Goal: Check status: Check status

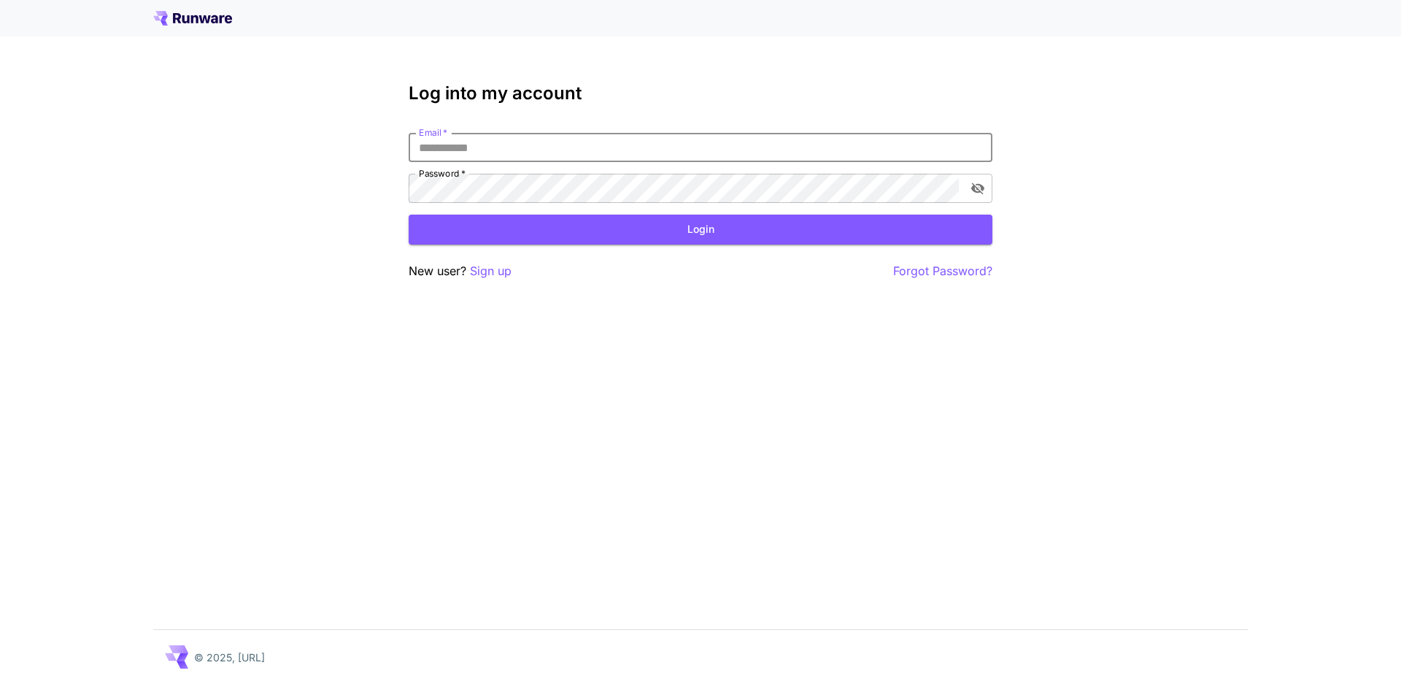
type input "**********"
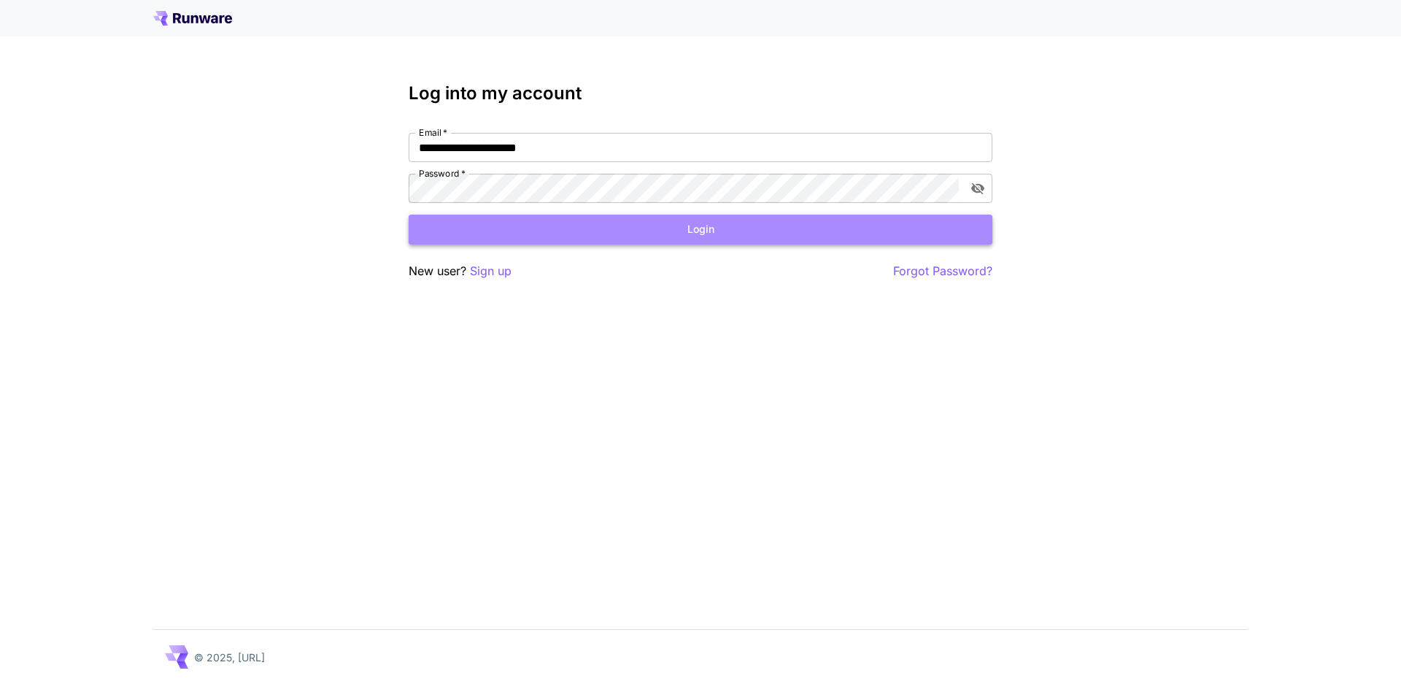
click at [514, 229] on button "Login" at bounding box center [701, 230] width 584 height 30
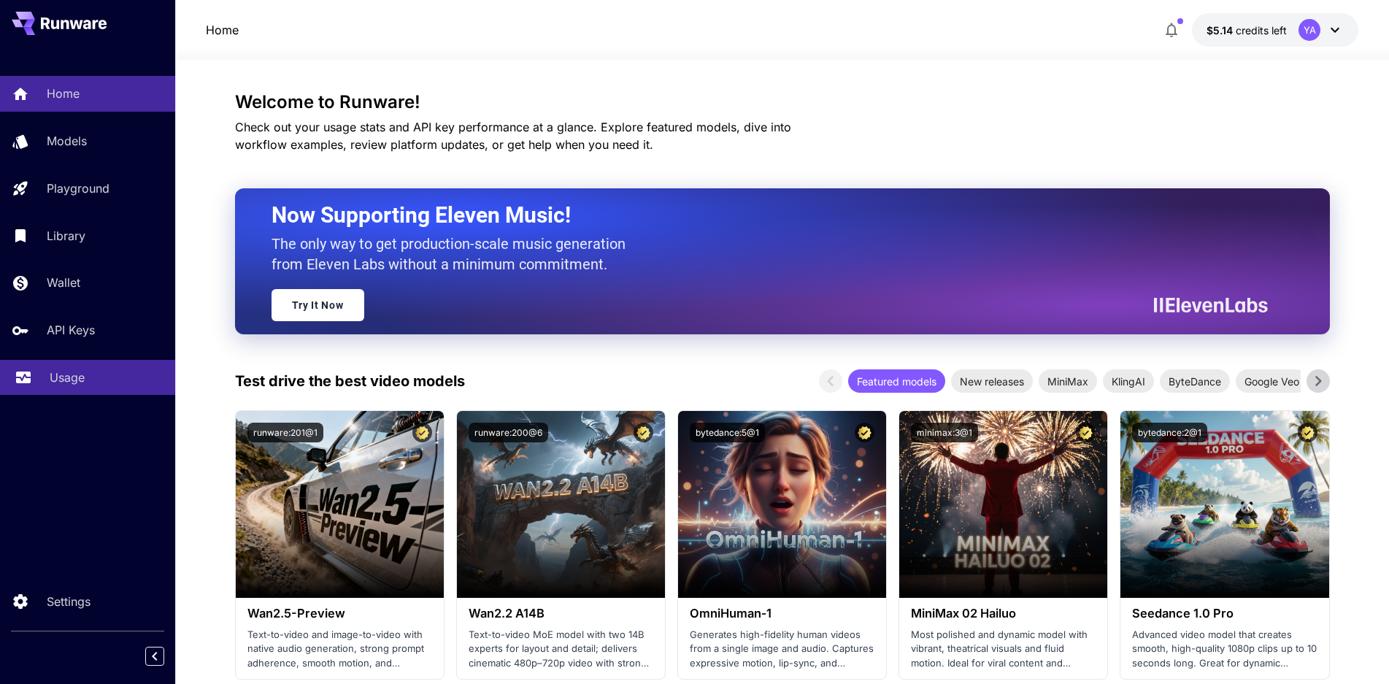
click at [66, 380] on p "Usage" at bounding box center [67, 378] width 35 height 18
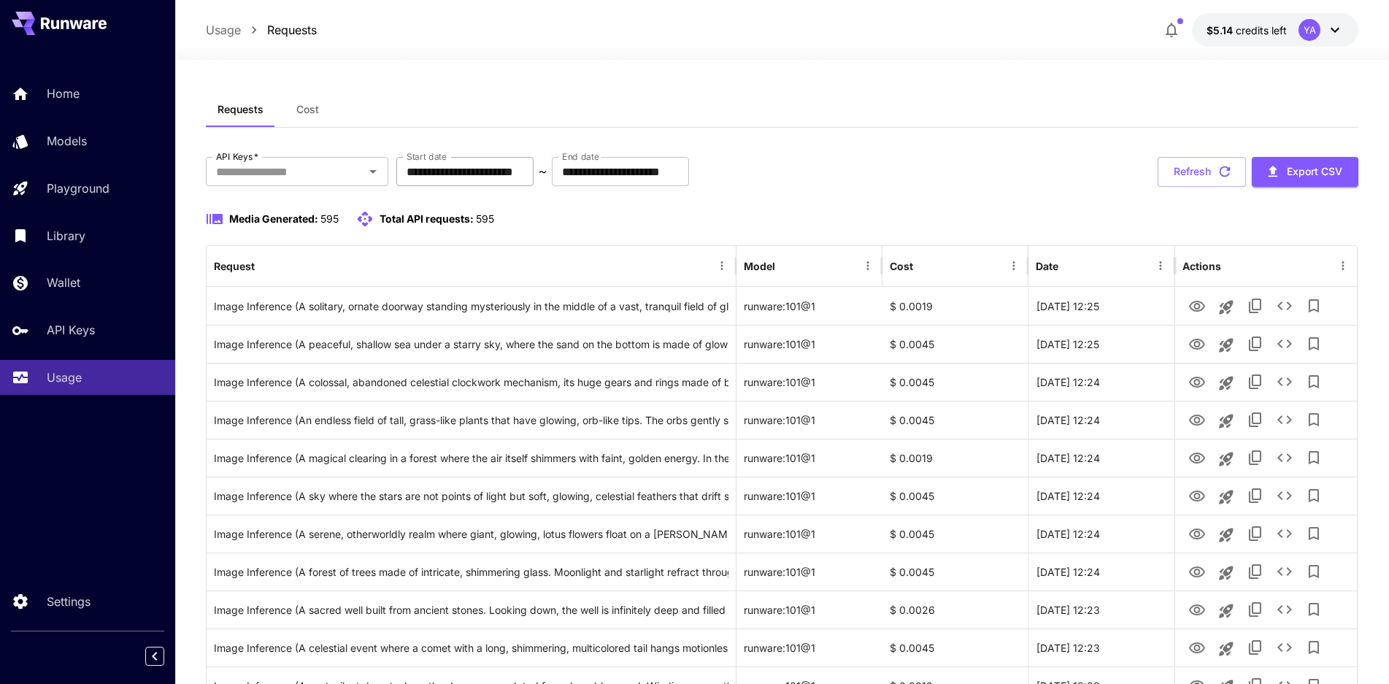
click at [507, 174] on input "**********" at bounding box center [464, 171] width 137 height 29
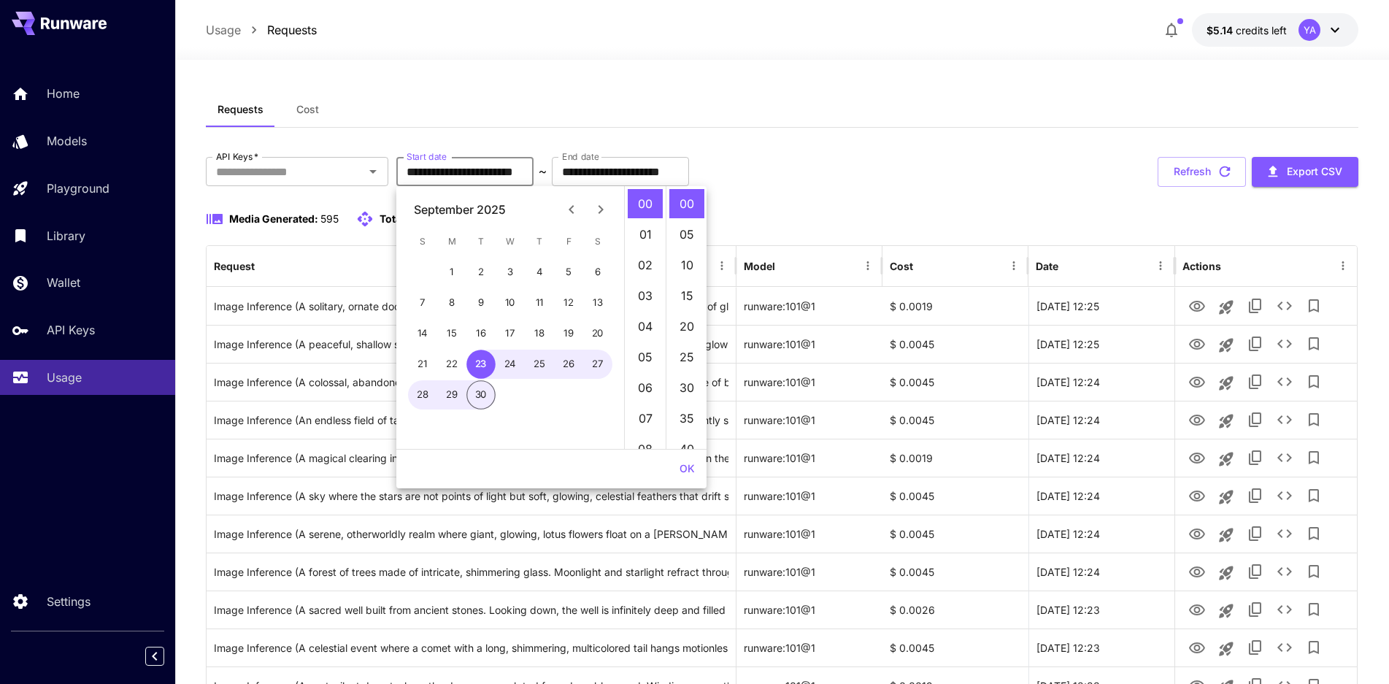
click at [433, 212] on div "September 2025" at bounding box center [460, 210] width 92 height 18
click at [568, 212] on icon "Previous month" at bounding box center [572, 210] width 18 height 18
click at [571, 270] on button "1" at bounding box center [568, 272] width 29 height 29
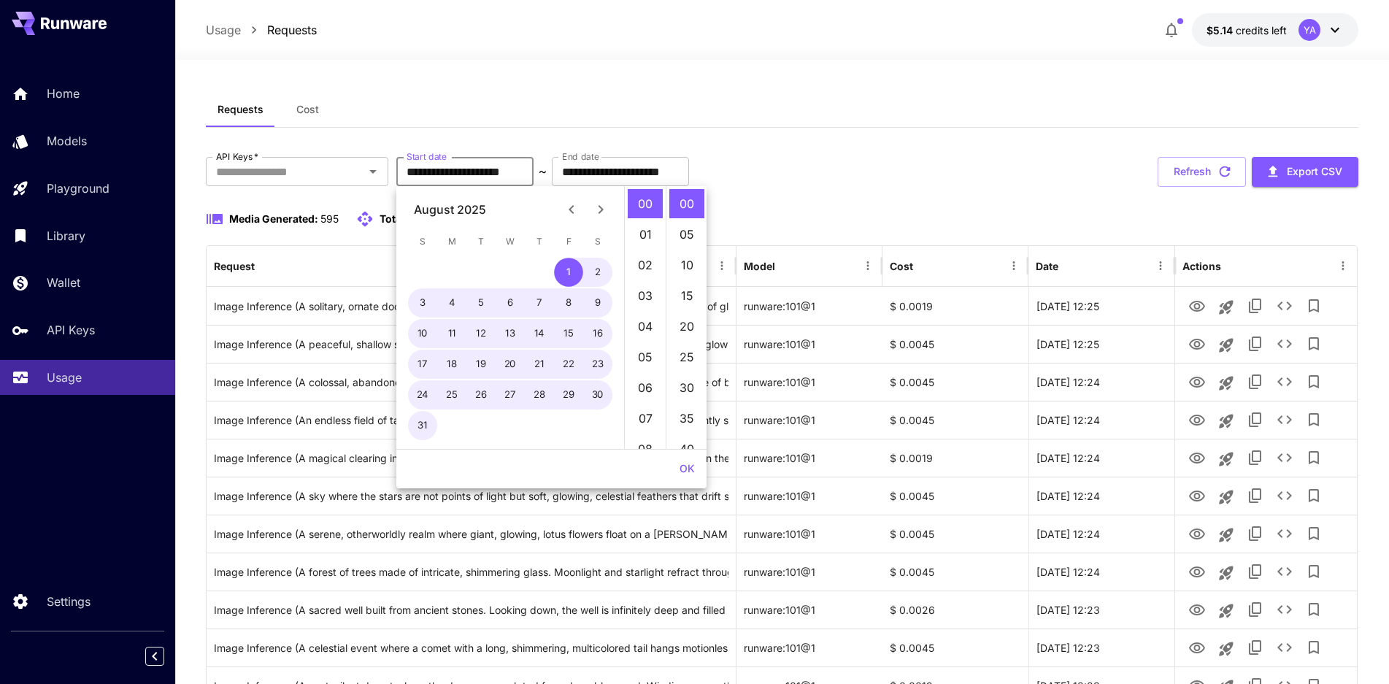
click at [595, 214] on icon "Next month" at bounding box center [601, 210] width 18 height 18
click at [478, 392] on button "30" at bounding box center [480, 394] width 29 height 29
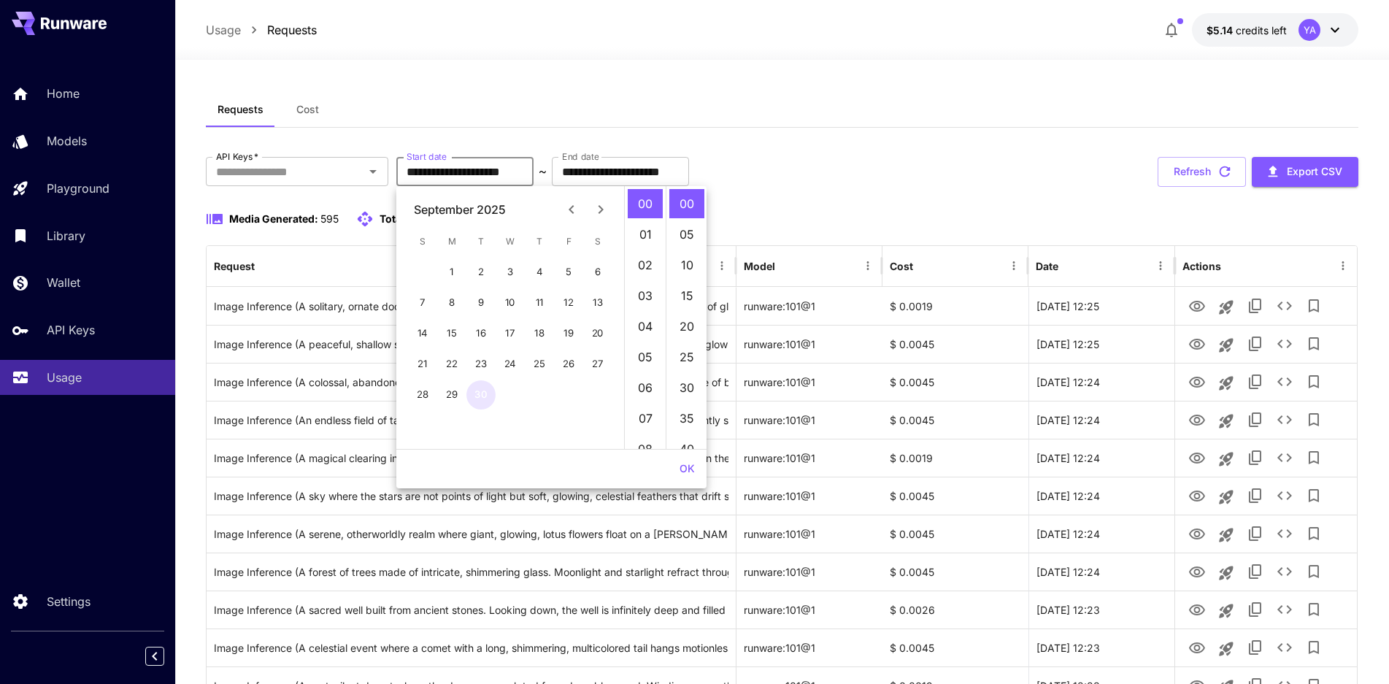
type input "**********"
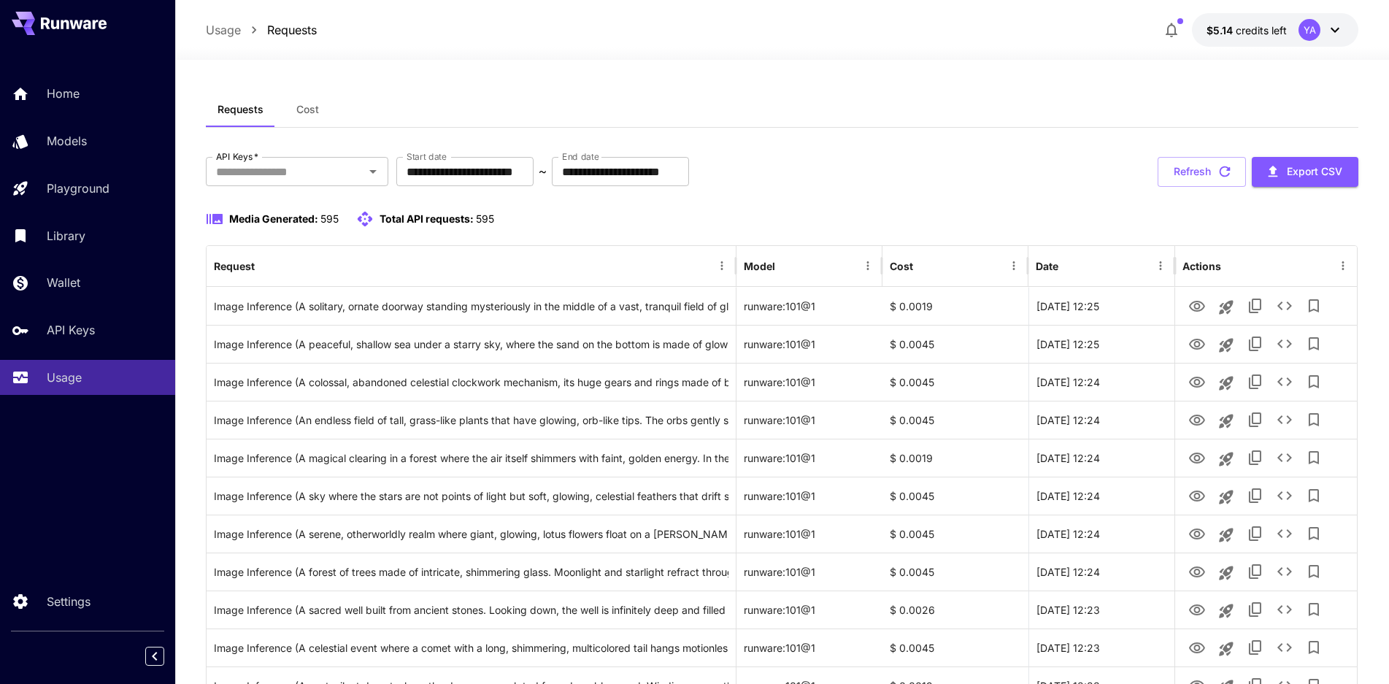
click at [1207, 171] on div "Refresh Export CSV" at bounding box center [1257, 172] width 201 height 30
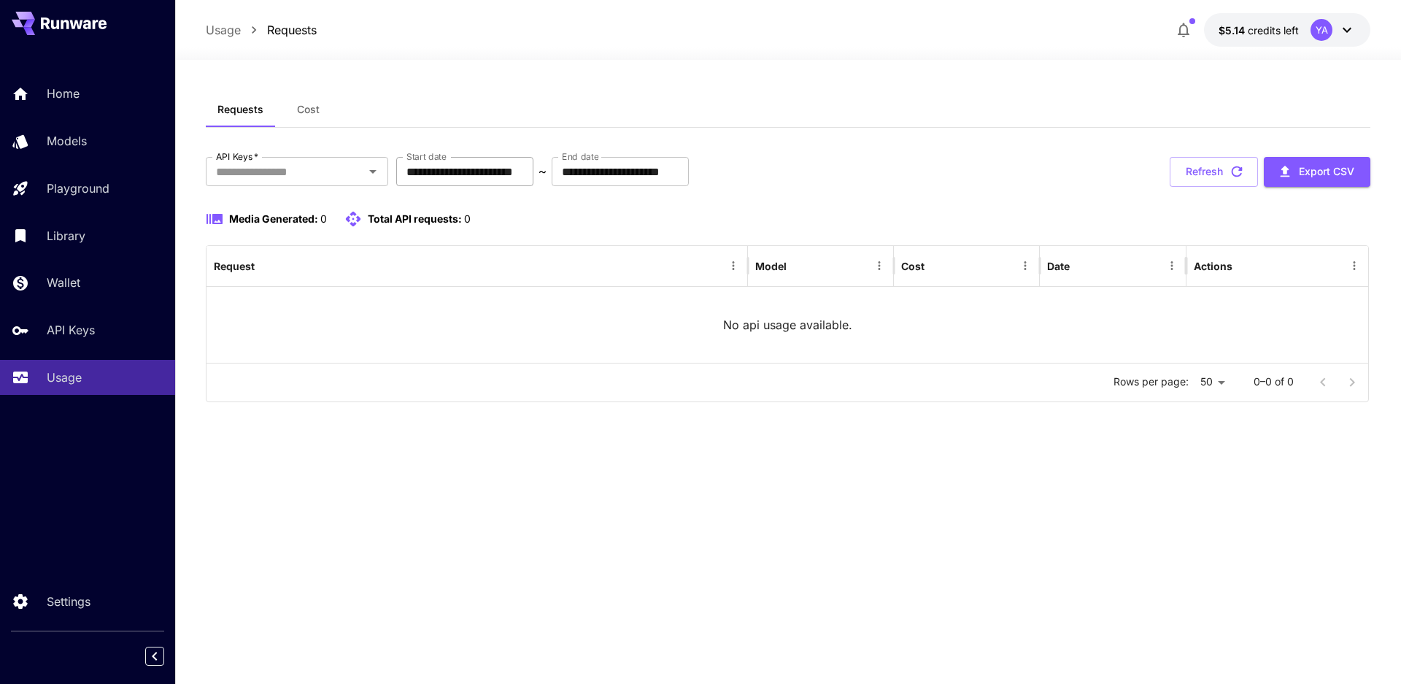
click at [531, 183] on input "**********" at bounding box center [464, 171] width 137 height 29
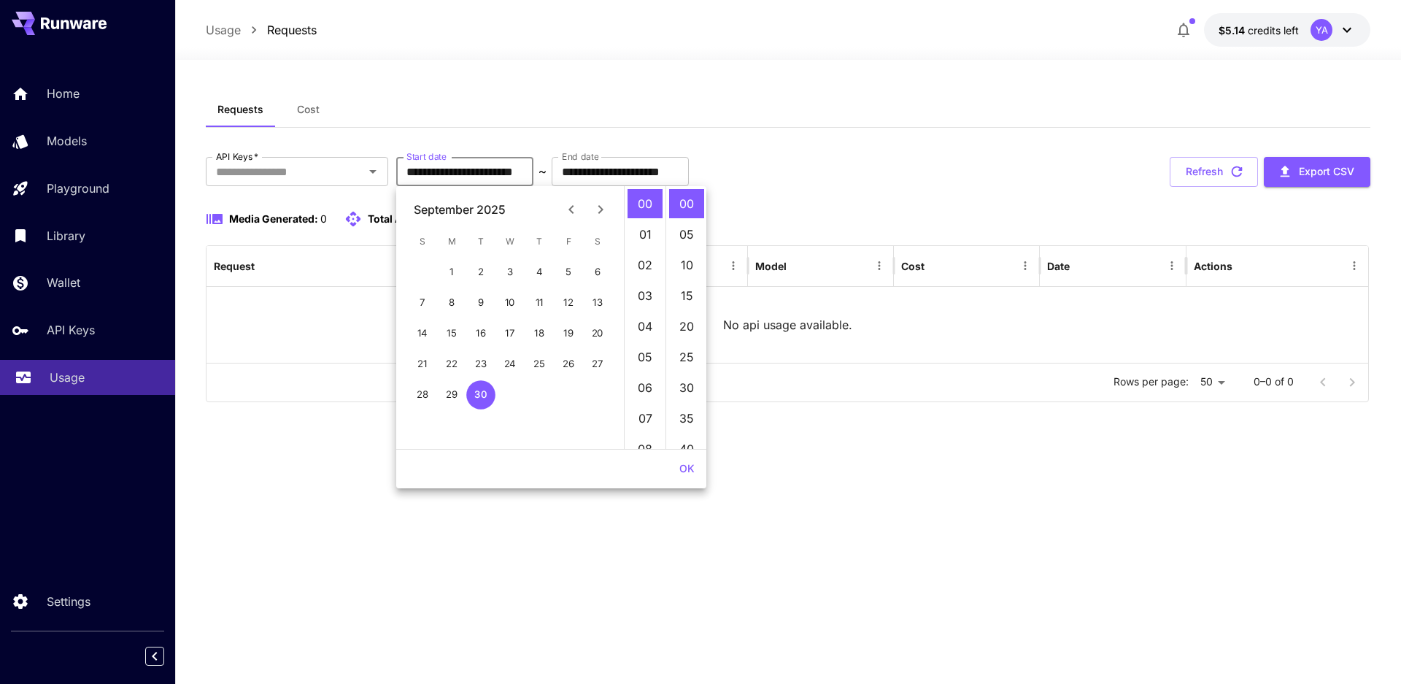
click at [101, 381] on div "Usage" at bounding box center [107, 378] width 114 height 18
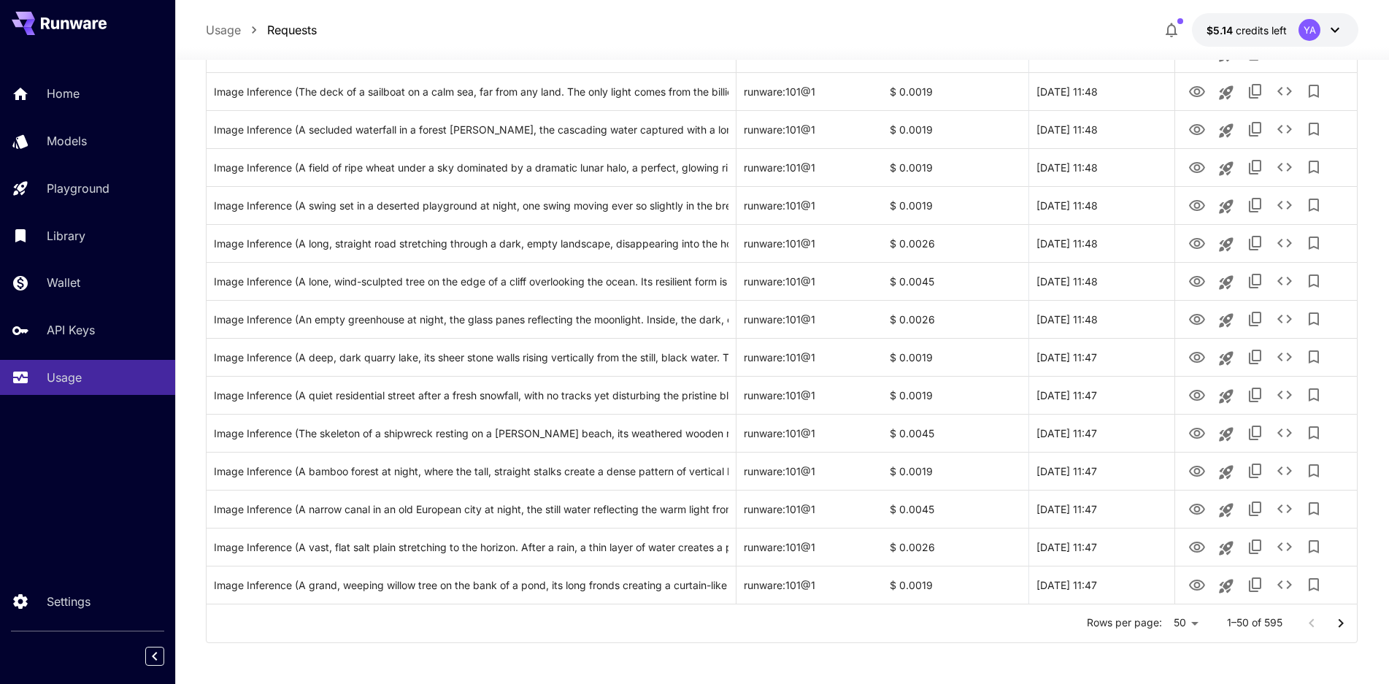
scroll to position [1583, 0]
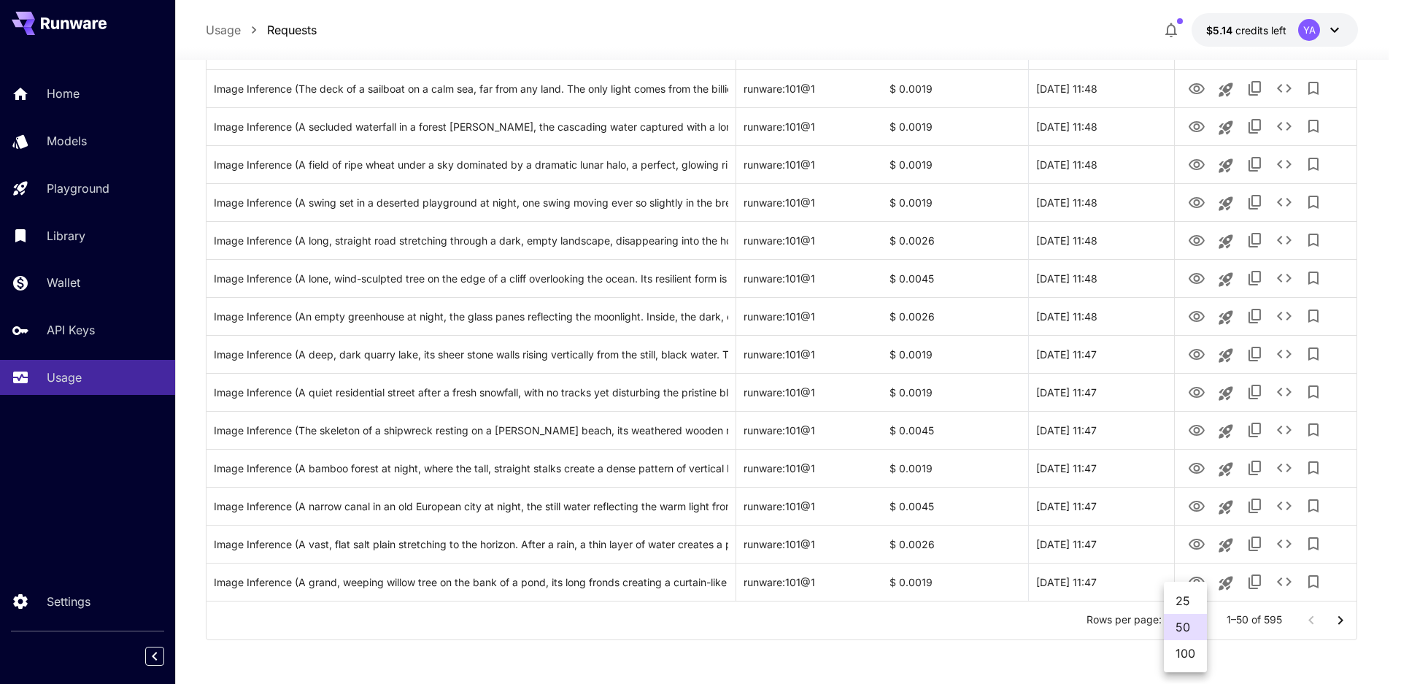
click at [1189, 655] on li "100" at bounding box center [1185, 653] width 43 height 26
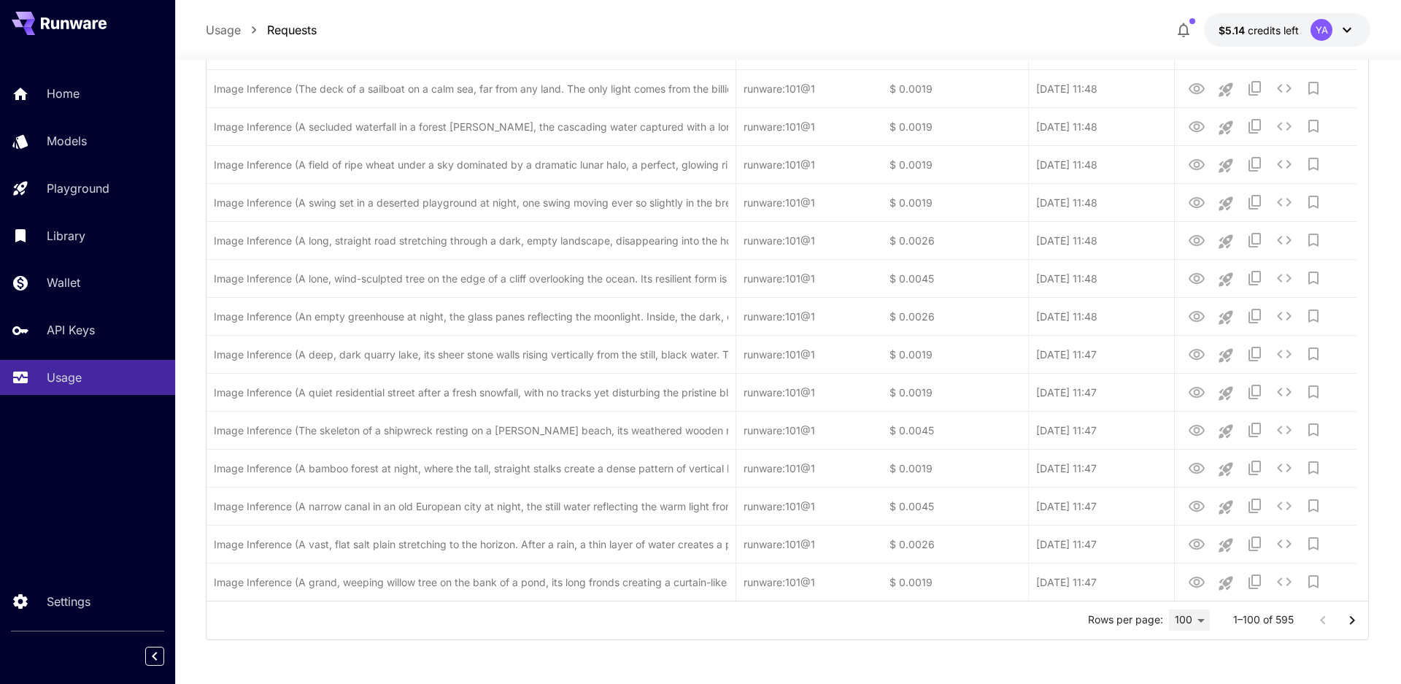
type input "***"
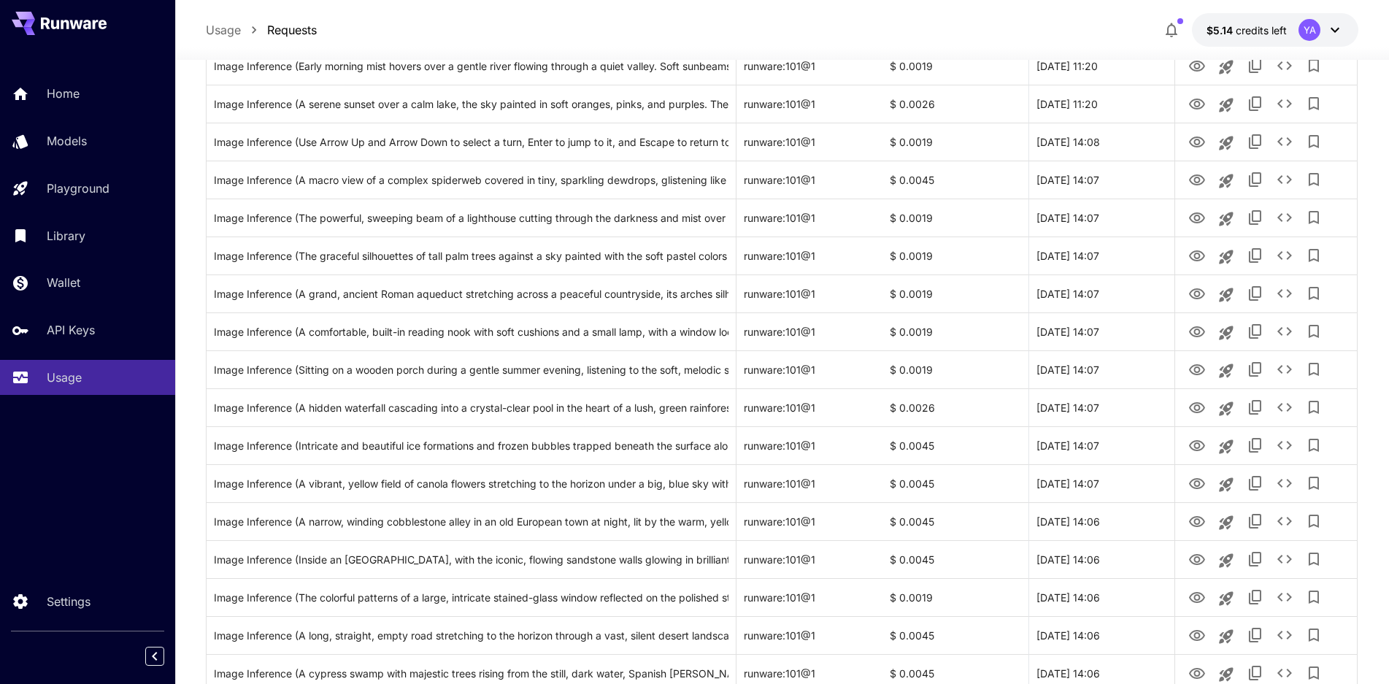
scroll to position [3481, 0]
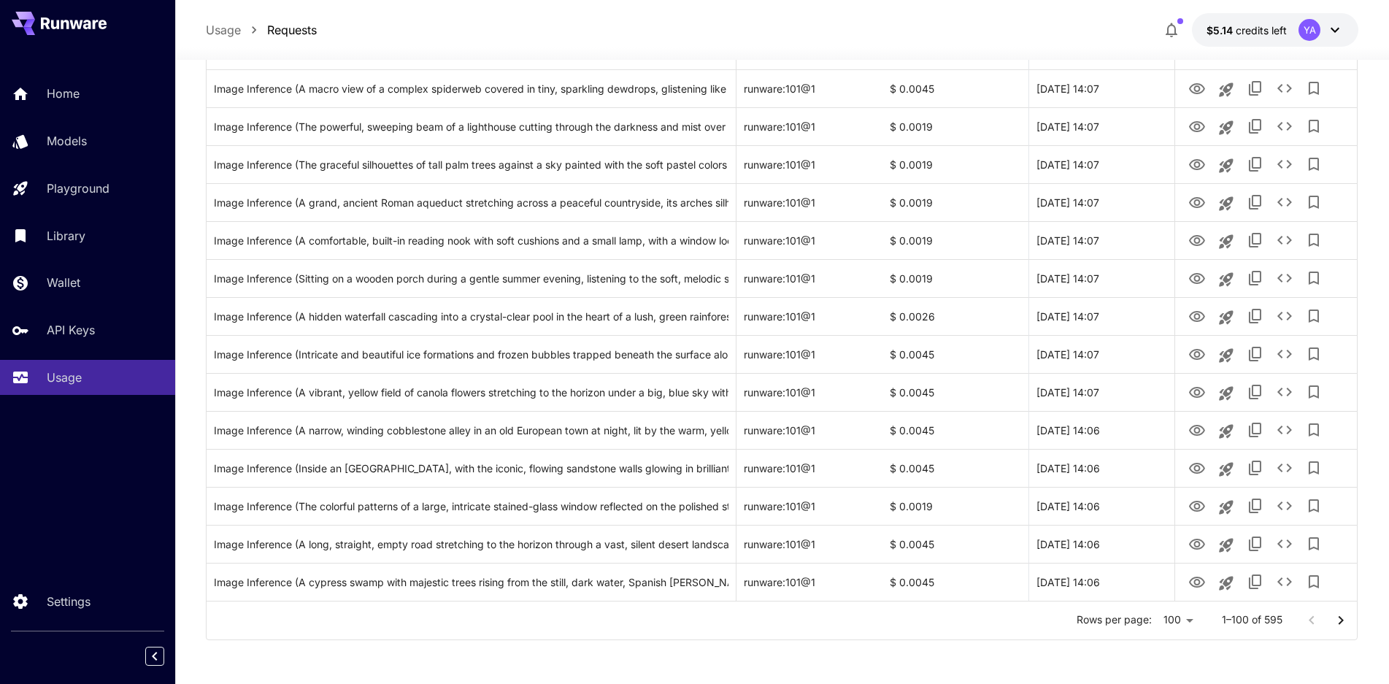
click at [1346, 624] on icon "Go to next page" at bounding box center [1341, 621] width 18 height 18
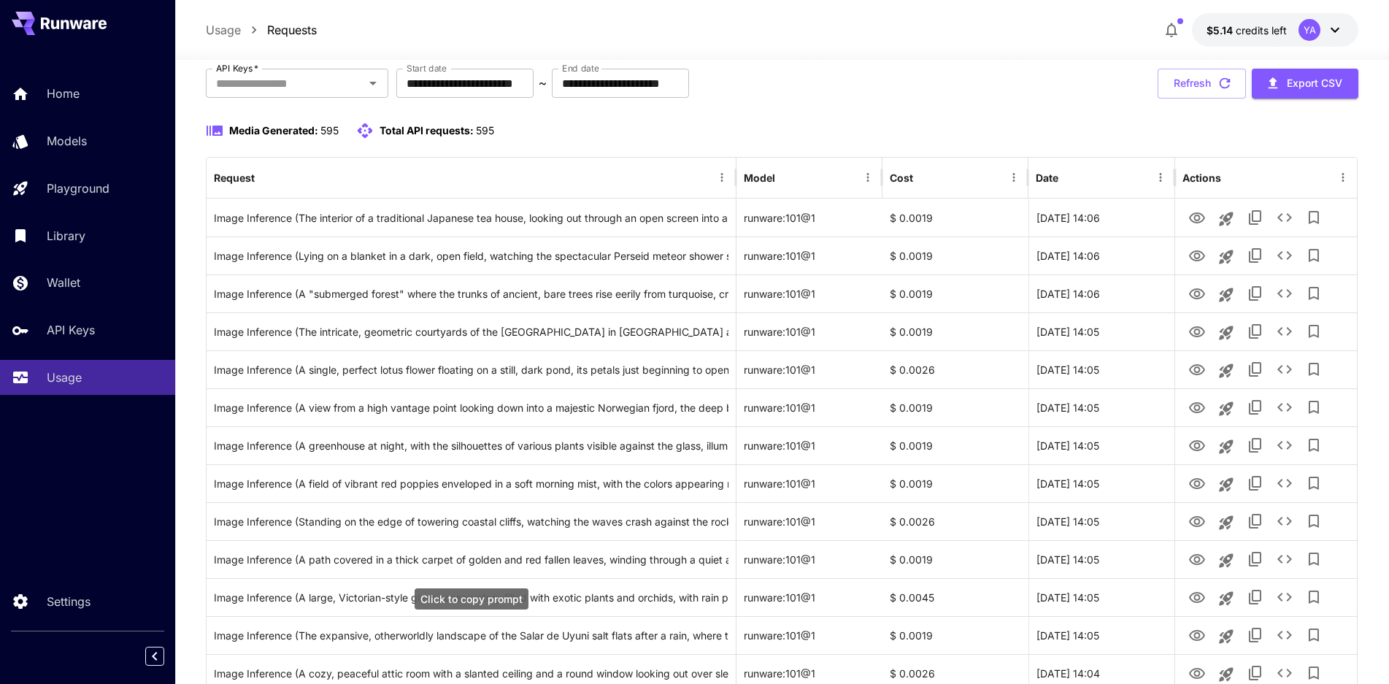
scroll to position [51, 0]
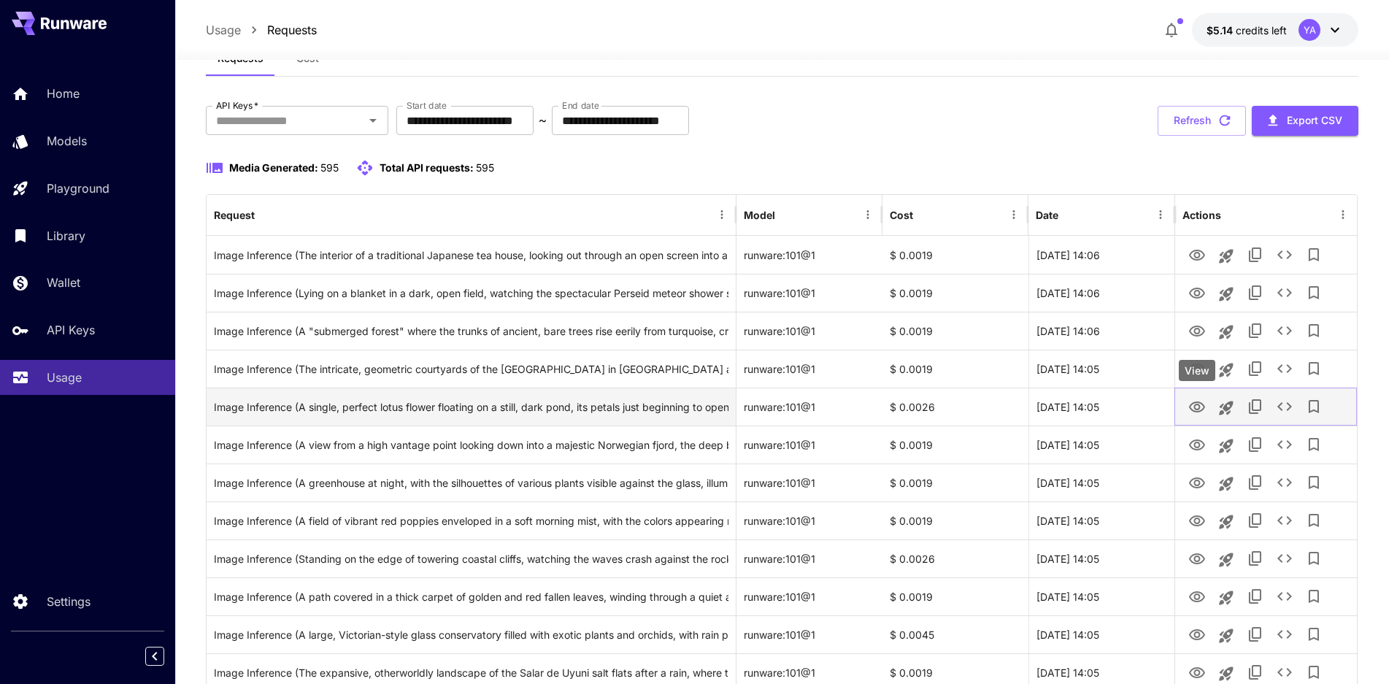
click at [1200, 404] on icon "View" at bounding box center [1197, 407] width 18 height 18
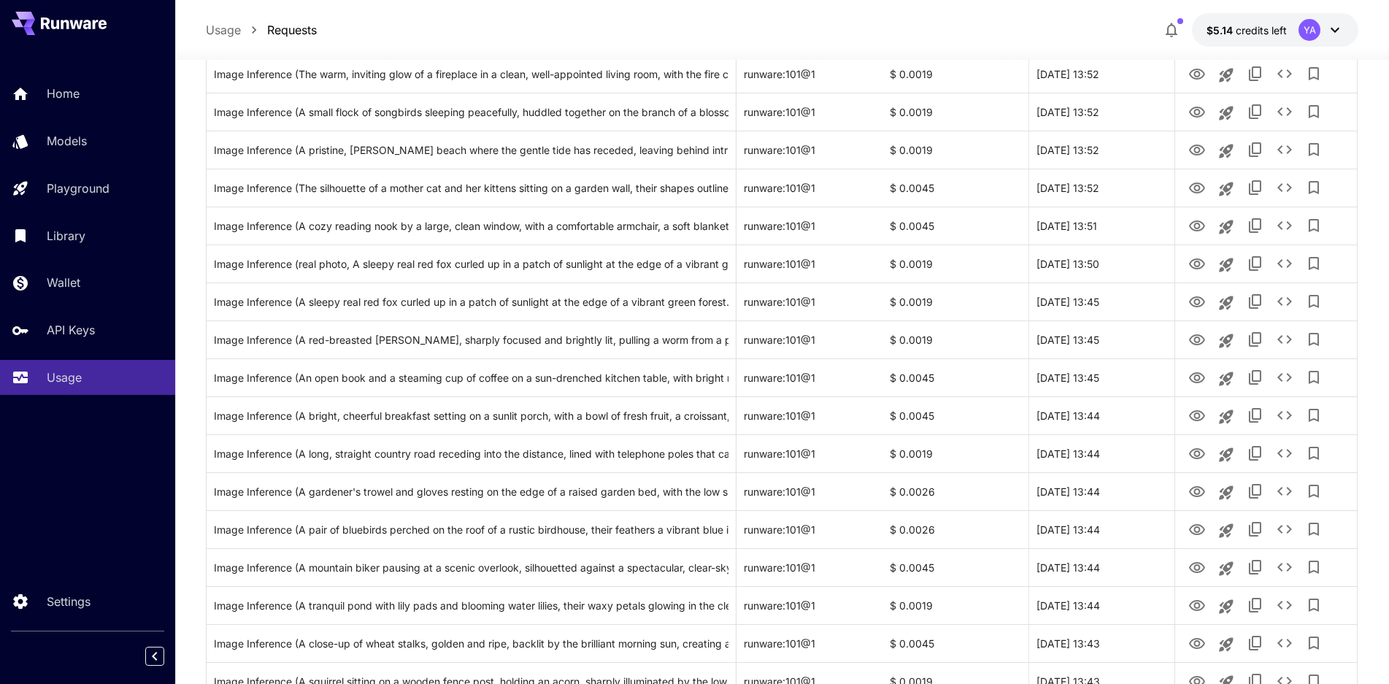
scroll to position [3481, 0]
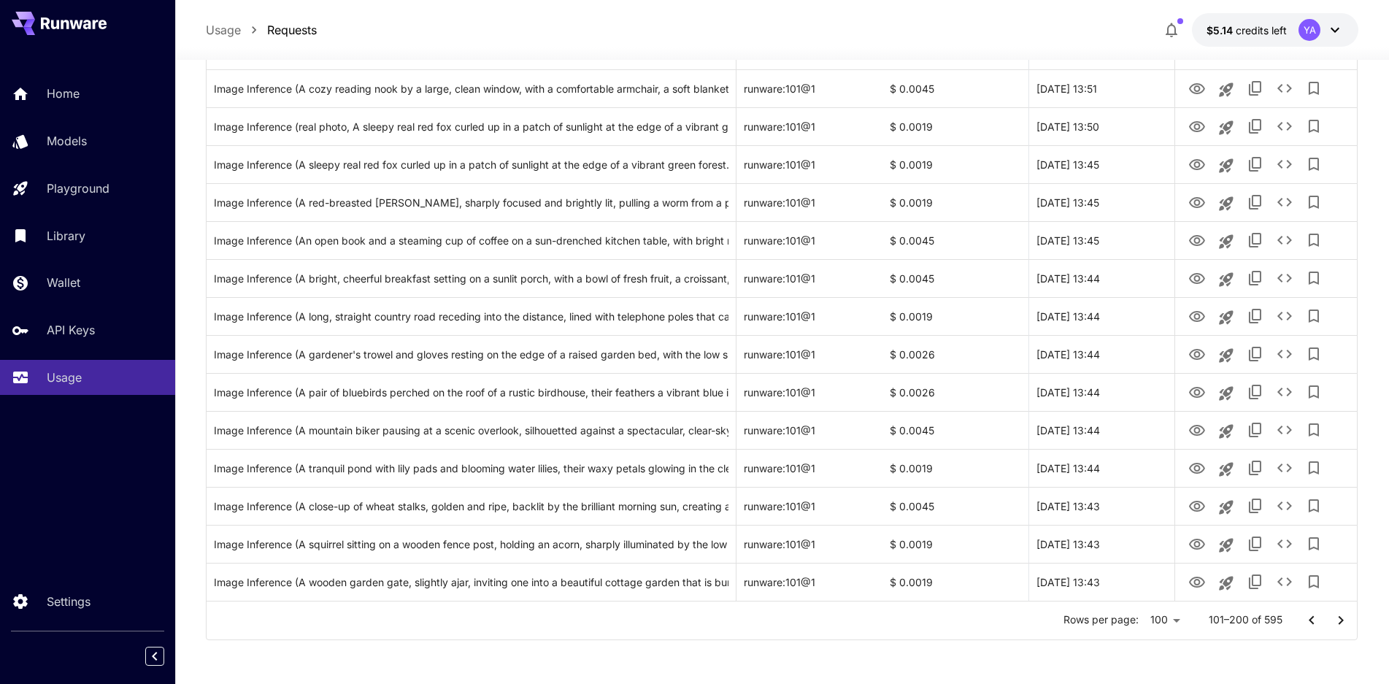
click at [1333, 621] on icon "Go to next page" at bounding box center [1341, 621] width 18 height 18
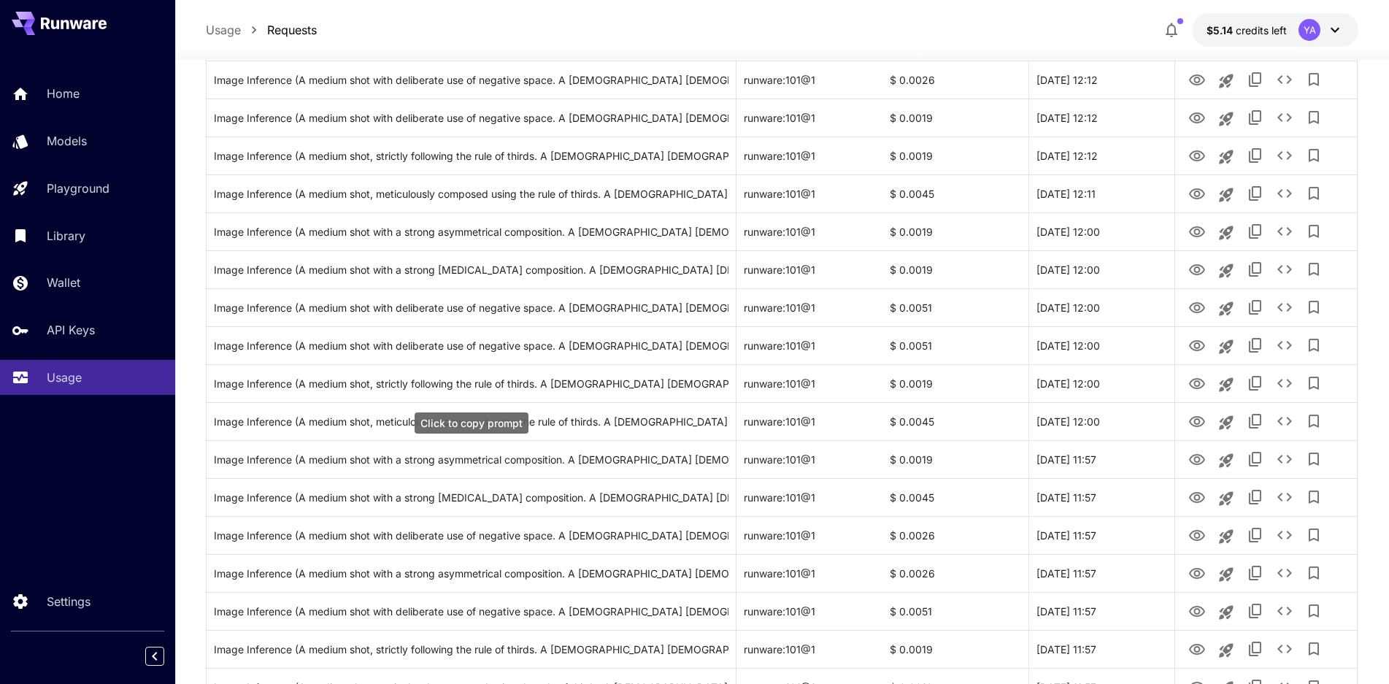
scroll to position [416, 0]
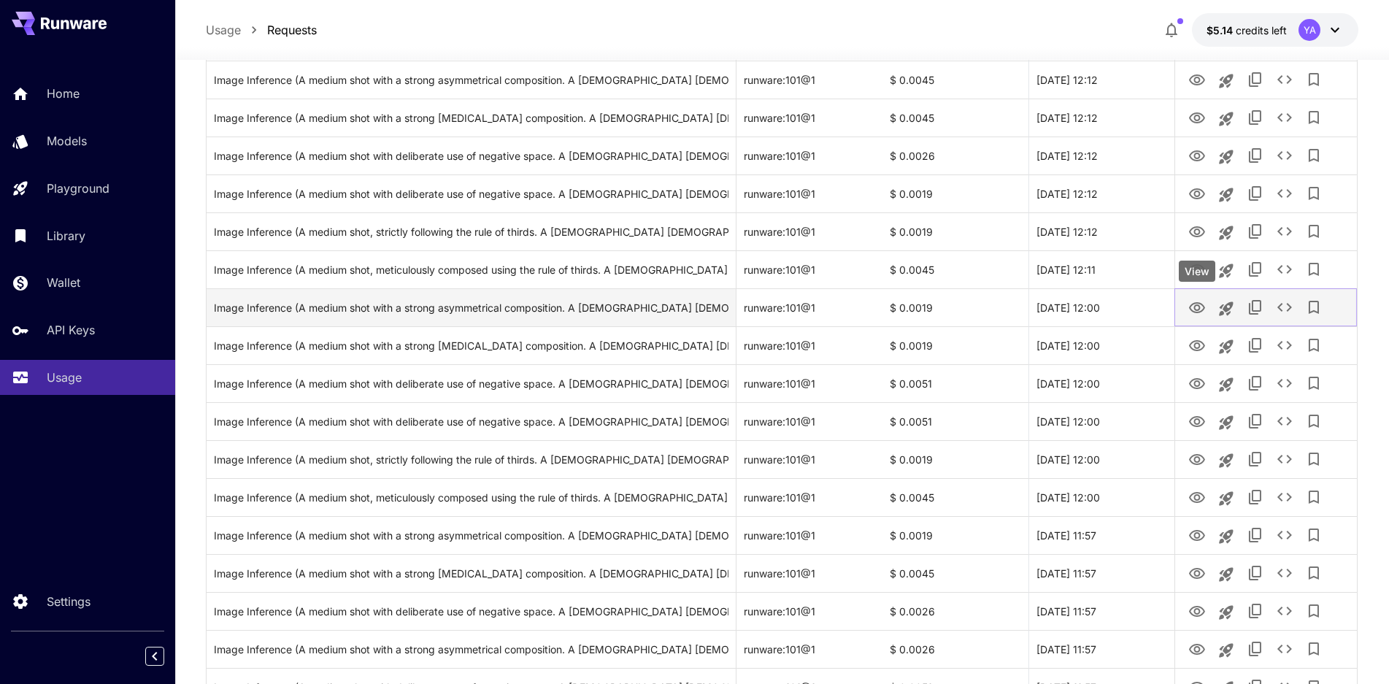
click at [1200, 309] on icon "View" at bounding box center [1197, 308] width 18 height 18
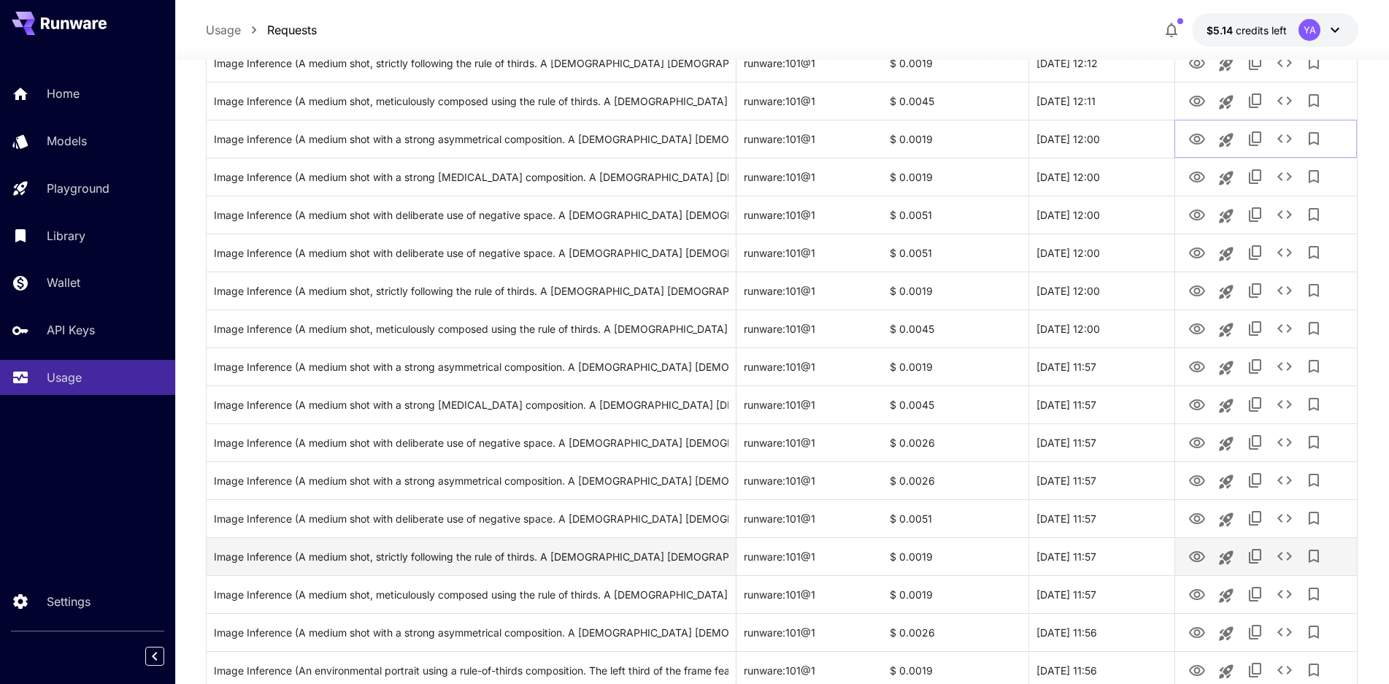
scroll to position [708, 0]
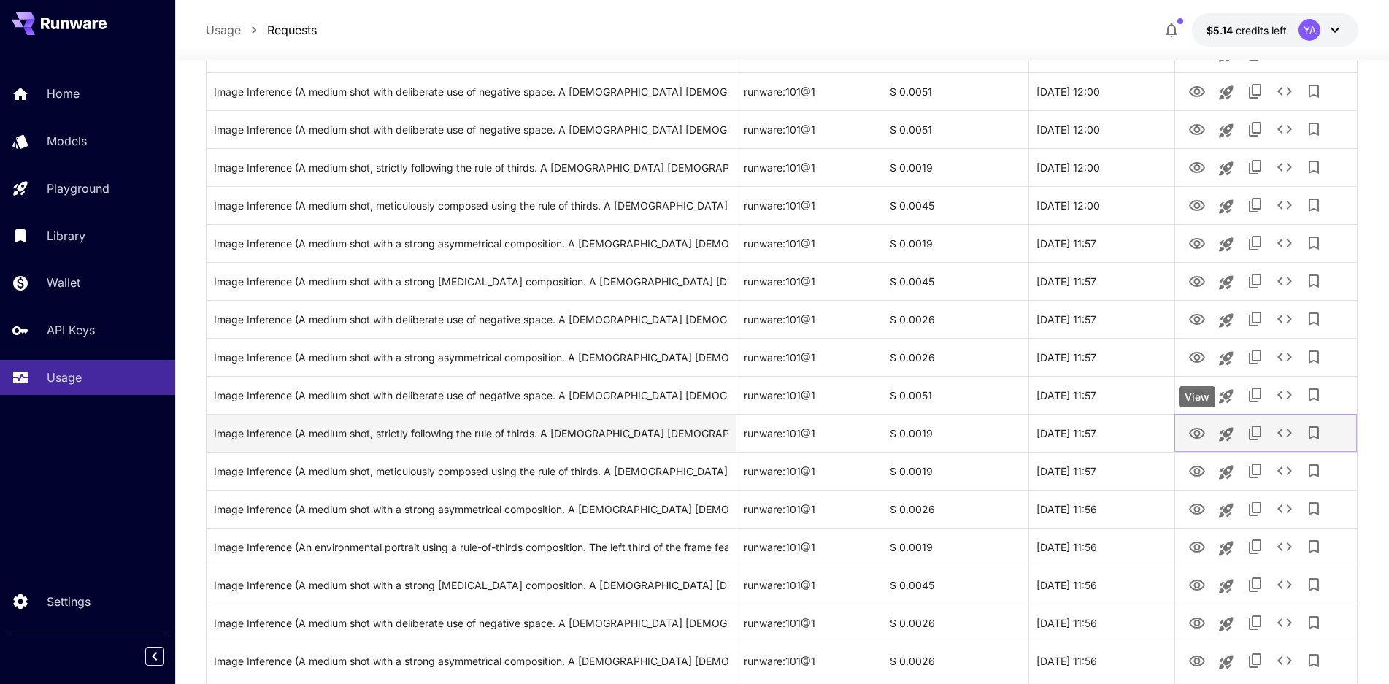
click at [1201, 433] on icon "View" at bounding box center [1197, 434] width 18 height 18
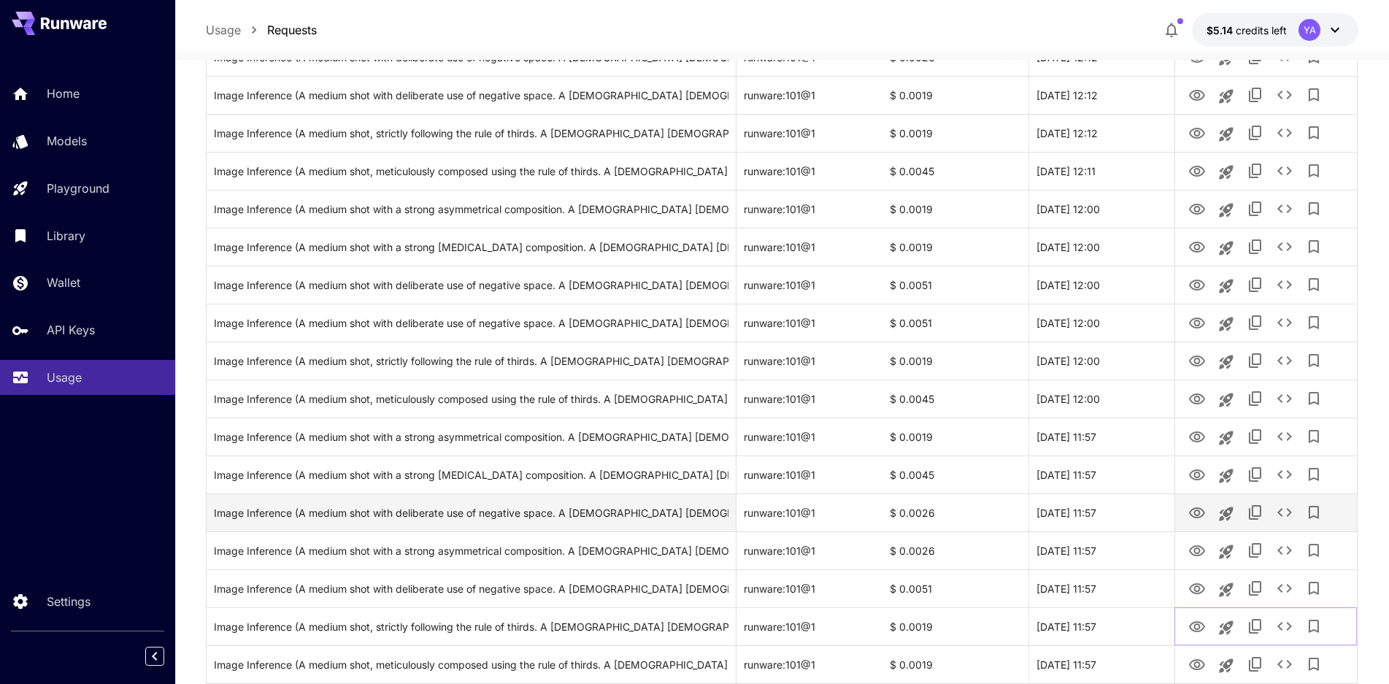
scroll to position [489, 0]
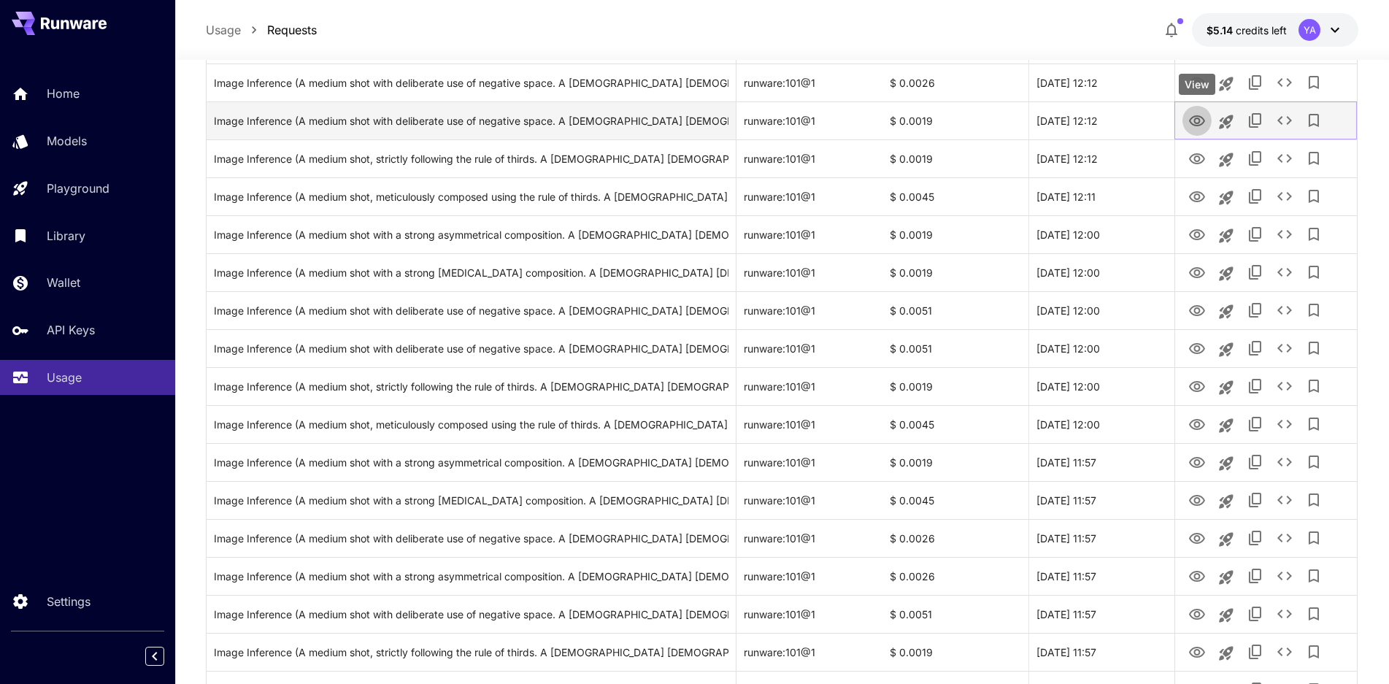
click at [1192, 121] on icon "View" at bounding box center [1197, 121] width 18 height 18
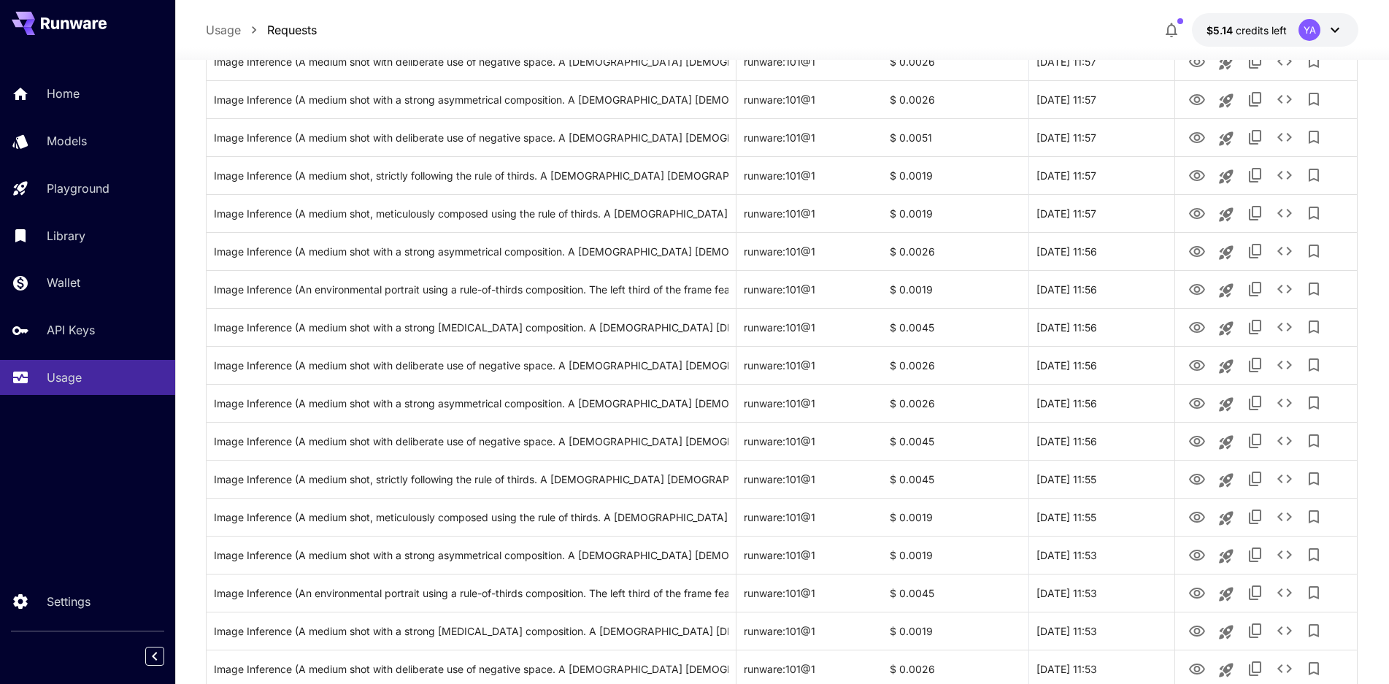
scroll to position [1095, 0]
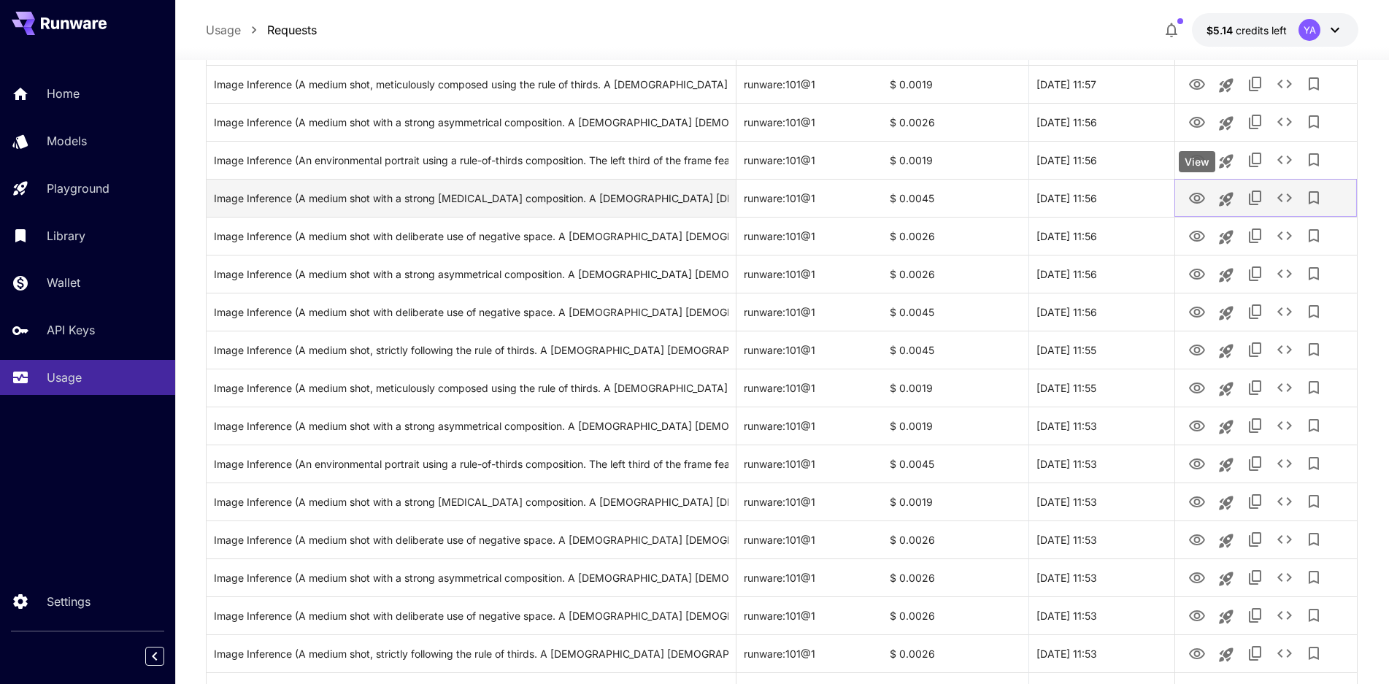
click at [1201, 194] on icon "View" at bounding box center [1197, 198] width 16 height 11
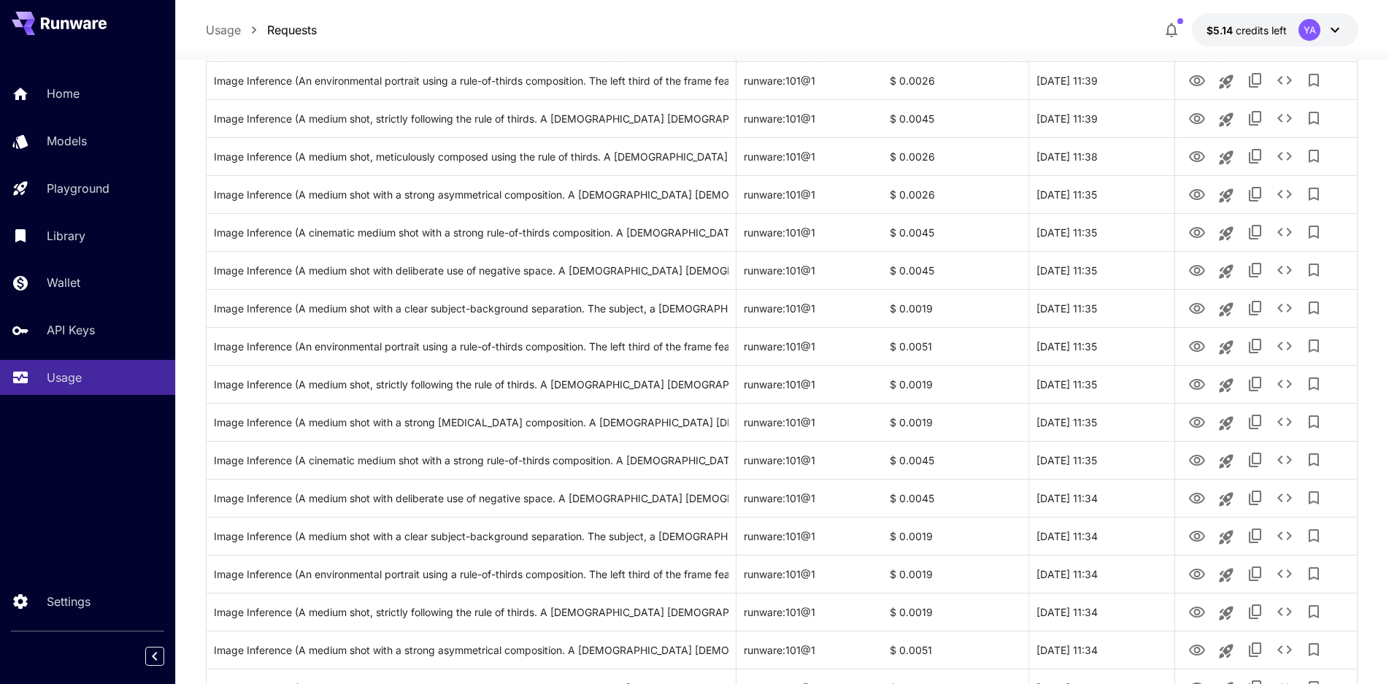
scroll to position [3043, 0]
